Goal: Transaction & Acquisition: Purchase product/service

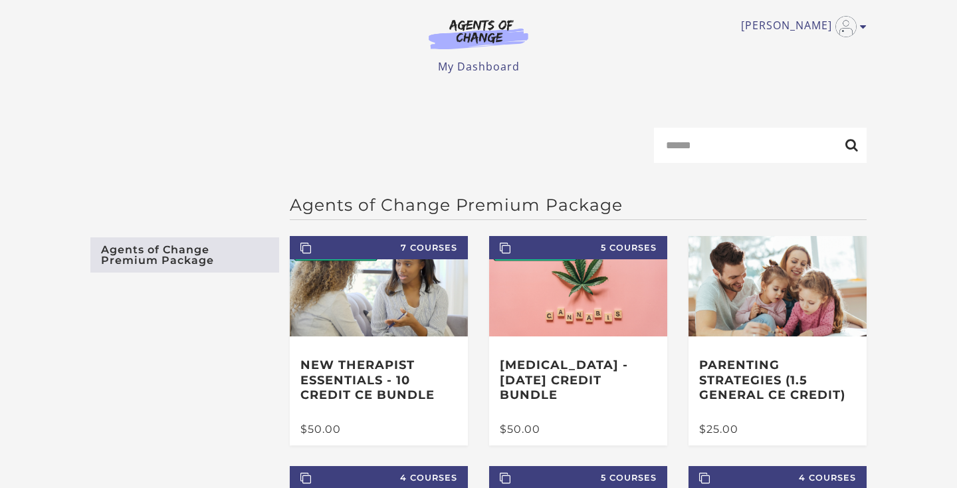
click at [467, 38] on img at bounding box center [479, 34] width 128 height 31
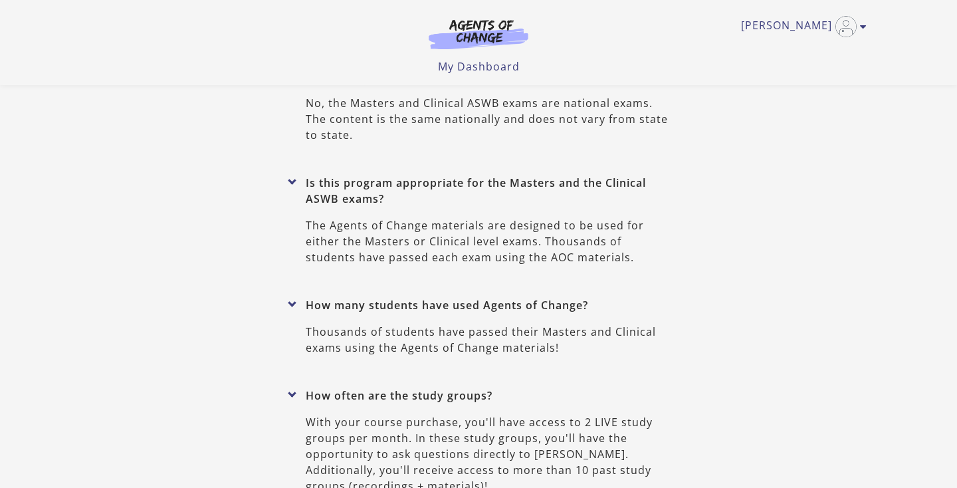
scroll to position [6112, 0]
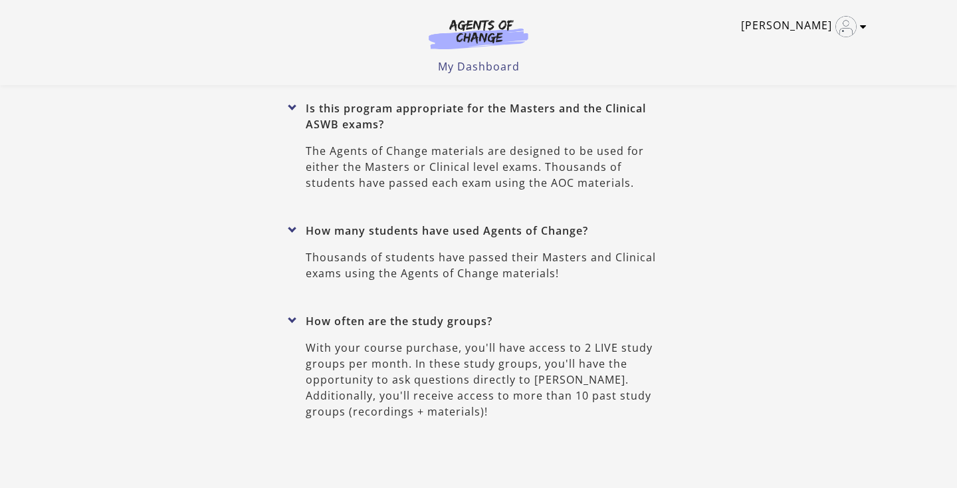
click at [863, 27] on icon "Toggle menu" at bounding box center [863, 26] width 7 height 11
click at [466, 27] on img at bounding box center [479, 34] width 128 height 31
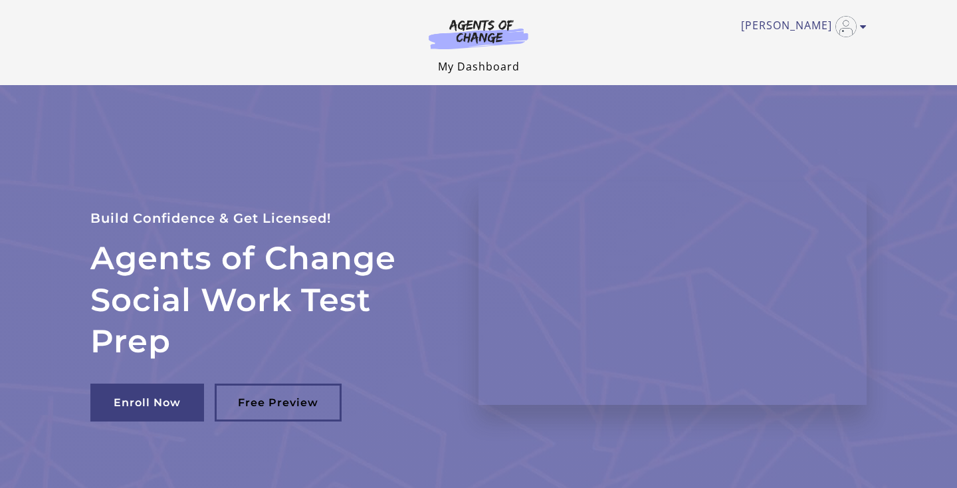
click at [464, 66] on link "My Dashboard" at bounding box center [479, 66] width 82 height 15
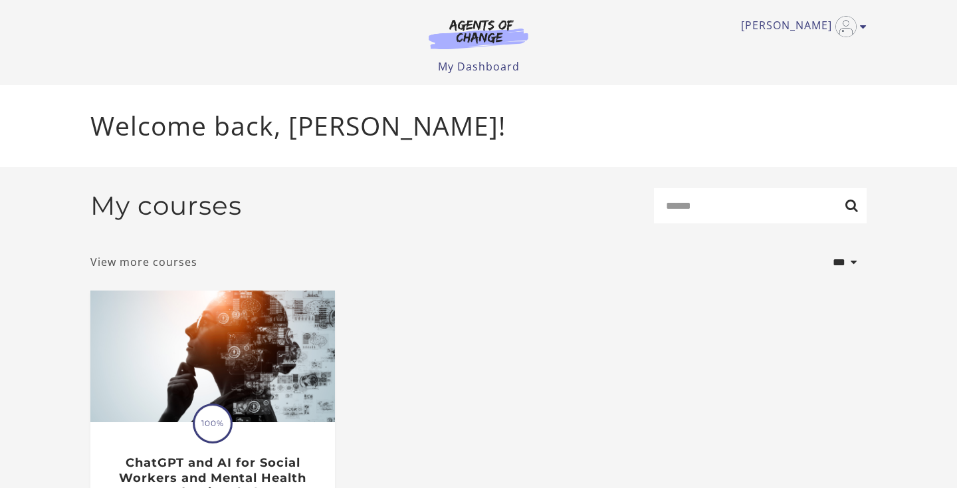
click at [165, 265] on link "View more courses" at bounding box center [143, 262] width 107 height 16
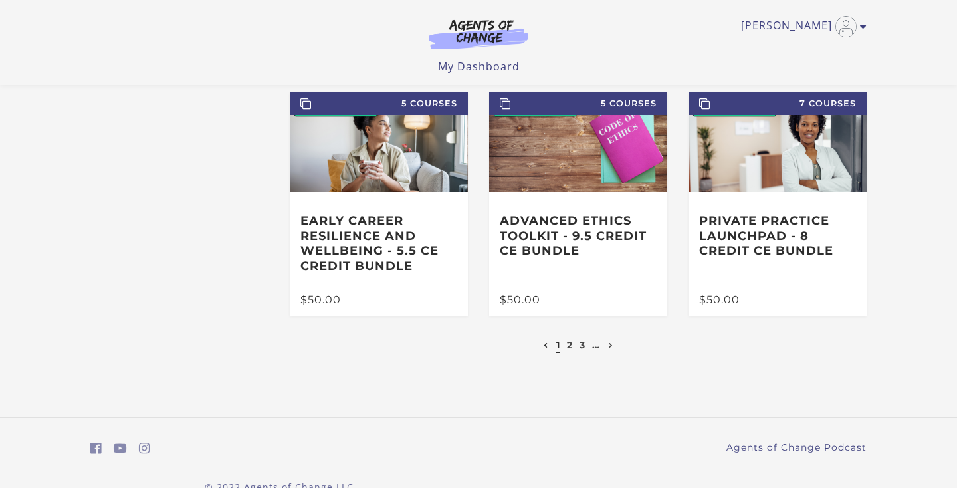
scroll to position [302, 0]
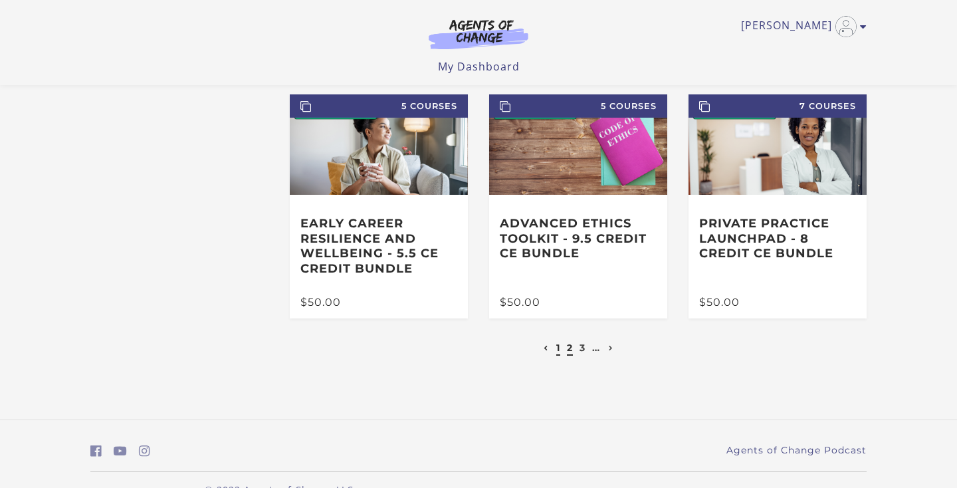
click at [568, 351] on link "2" at bounding box center [570, 348] width 6 height 12
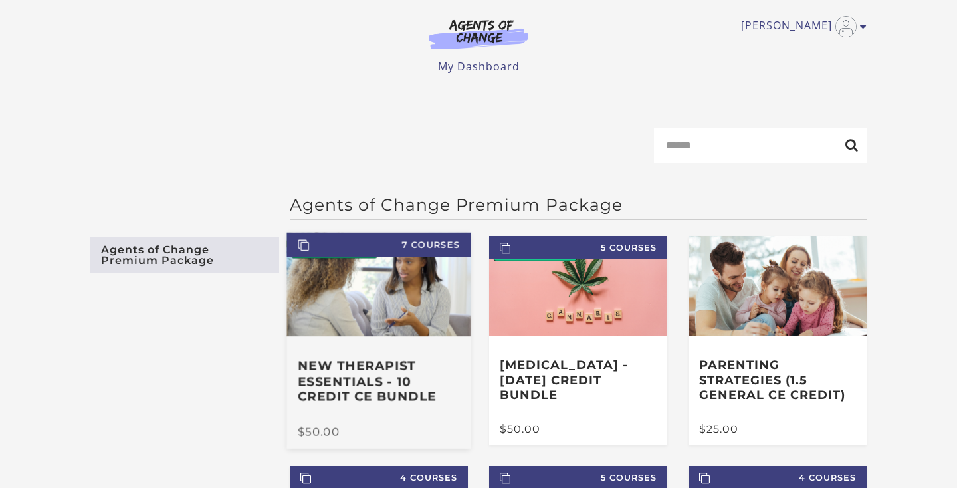
click at [346, 392] on h3 "New Therapist Essentials - 10 Credit CE Bundle" at bounding box center [379, 381] width 162 height 47
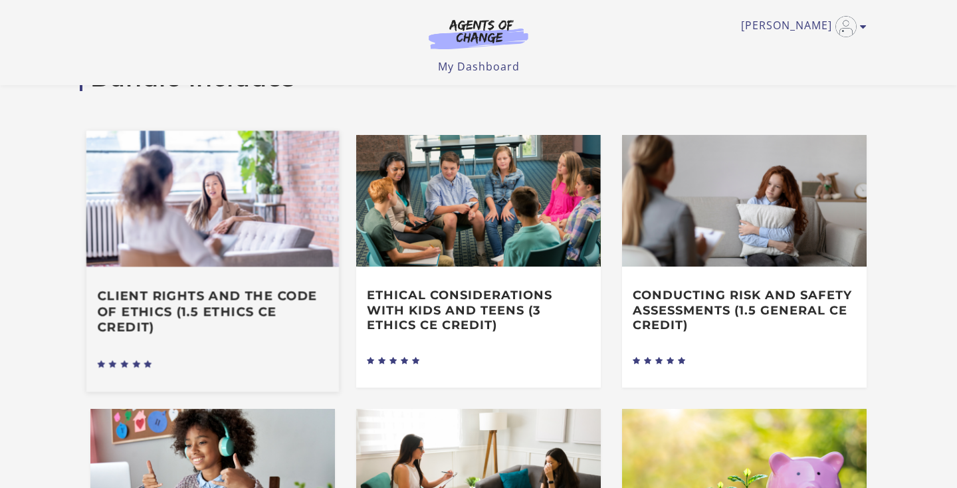
scroll to position [224, 0]
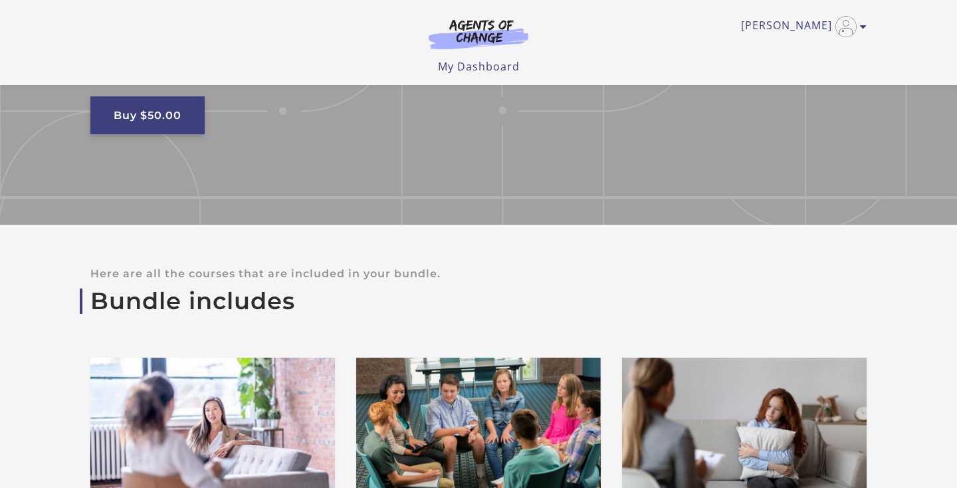
click at [169, 126] on link "Buy $50.00" at bounding box center [147, 115] width 114 height 38
